Goal: Check status

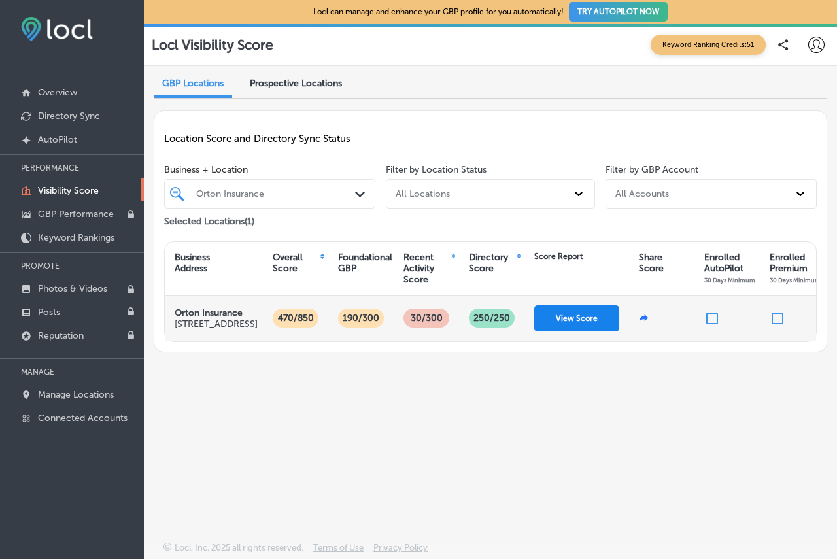
click at [580, 330] on button "View Score" at bounding box center [576, 318] width 85 height 26
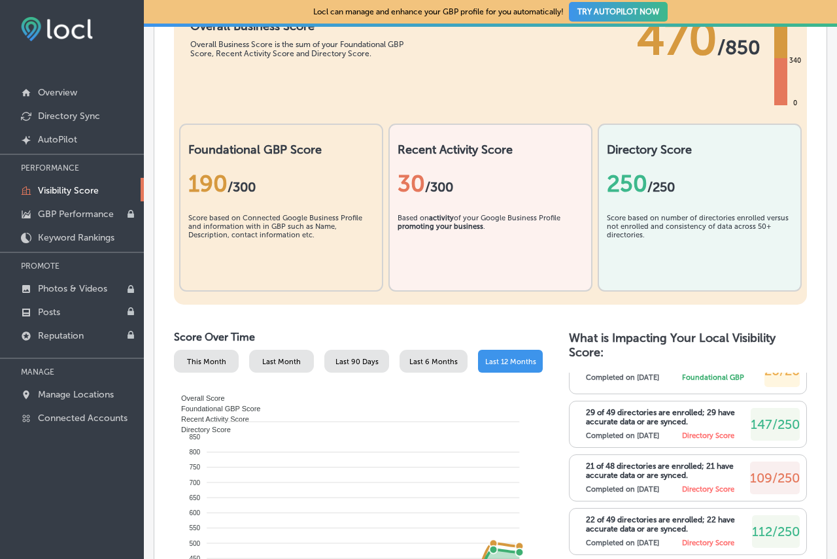
scroll to position [327, 0]
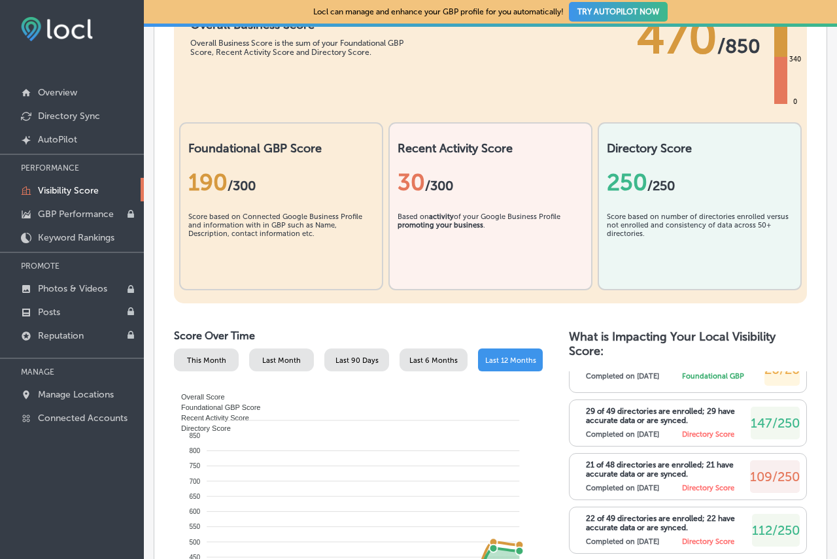
click at [204, 209] on div "190 / 300" at bounding box center [281, 183] width 186 height 54
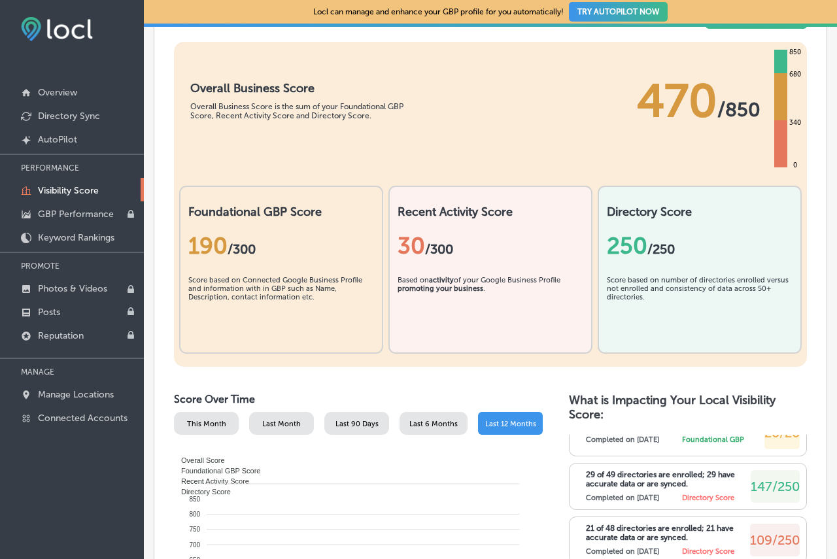
scroll to position [262, 0]
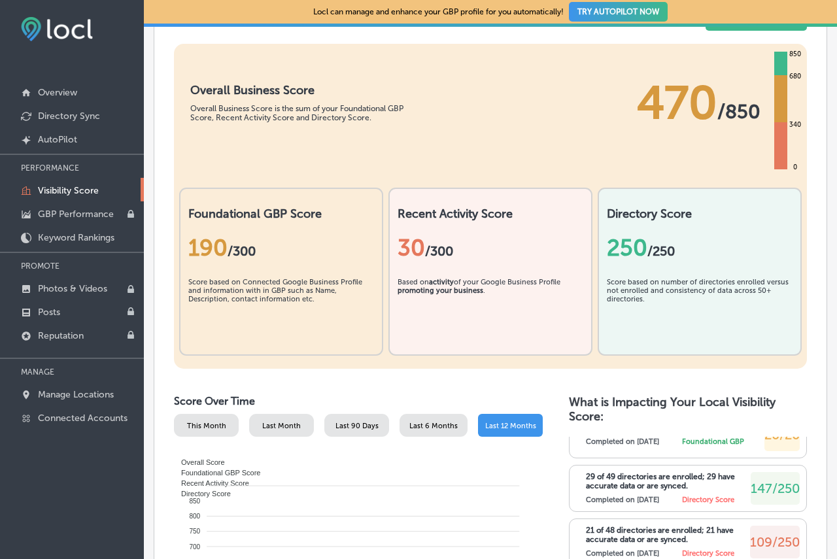
click at [636, 21] on span "Download PDF" at bounding box center [656, 17] width 44 height 8
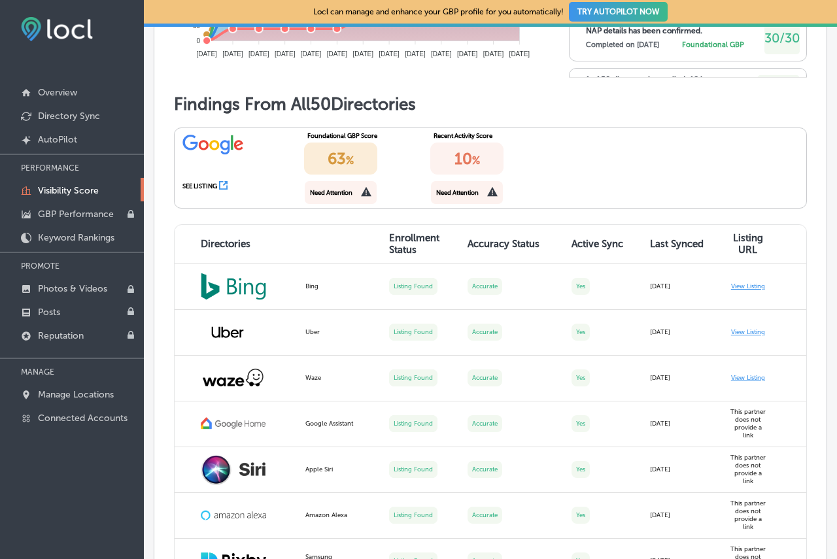
scroll to position [981, 0]
click at [340, 174] on div "63 %" at bounding box center [340, 158] width 73 height 32
click at [212, 189] on div "SEE LISTING" at bounding box center [199, 185] width 35 height 7
click at [222, 189] on icon at bounding box center [223, 185] width 9 height 9
click at [453, 174] on div "10 %" at bounding box center [466, 158] width 73 height 32
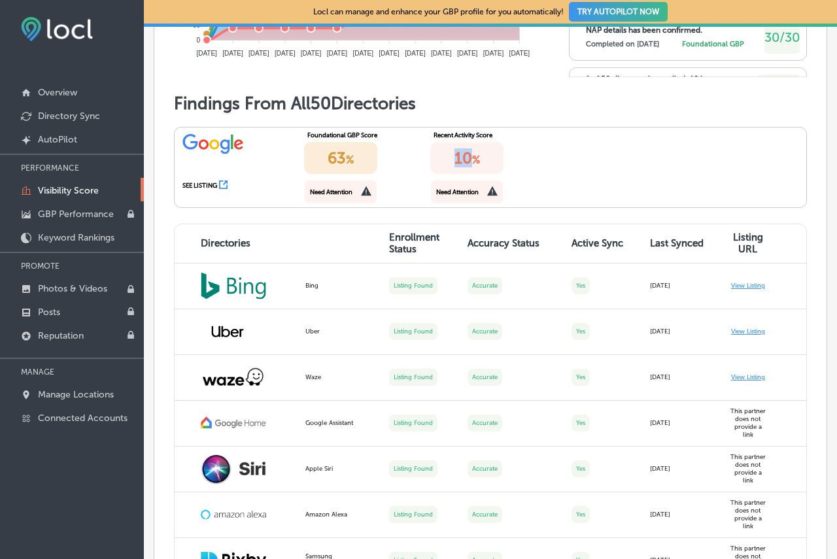
click at [454, 174] on div "10 %" at bounding box center [466, 158] width 73 height 32
click at [546, 207] on div "Recent Activity Score 10 % Need Attention" at bounding box center [490, 168] width 126 height 80
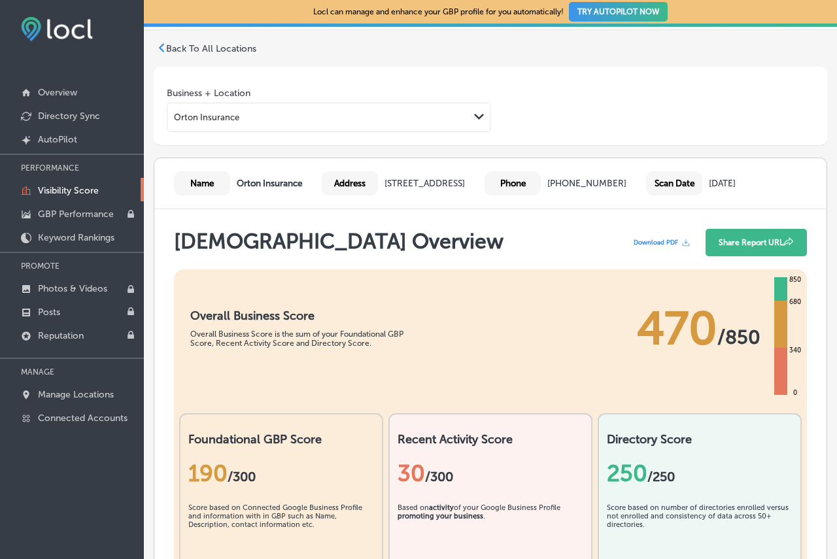
scroll to position [65, 0]
